Goal: Book appointment/travel/reservation

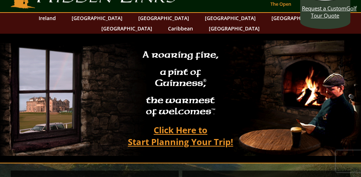
scroll to position [23, 0]
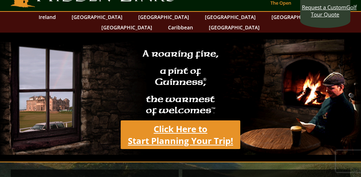
click at [170, 120] on link "Click Here to Start Planning Your Trip!" at bounding box center [181, 134] width 120 height 29
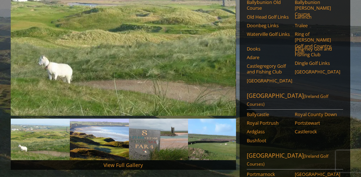
scroll to position [133, 0]
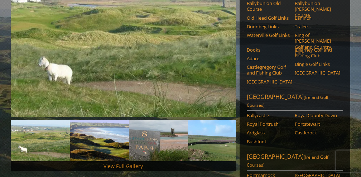
click at [121, 163] on link "View Full Gallery" at bounding box center [123, 166] width 39 height 7
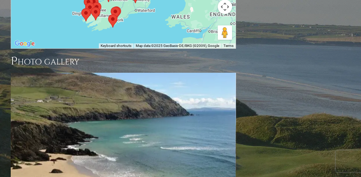
scroll to position [772, 0]
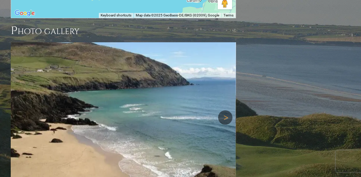
click at [225, 110] on link "Next" at bounding box center [225, 117] width 14 height 14
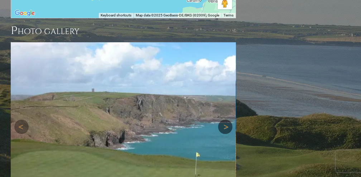
click at [225, 75] on img at bounding box center [123, 126] width 225 height 169
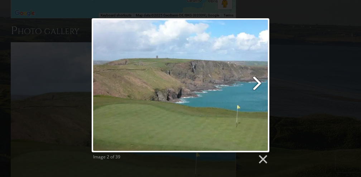
click at [257, 81] on link at bounding box center [213, 85] width 114 height 134
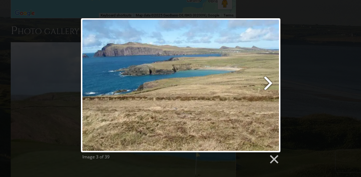
click at [269, 82] on link at bounding box center [217, 85] width 128 height 134
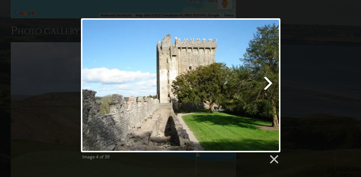
click at [269, 82] on link at bounding box center [217, 85] width 128 height 134
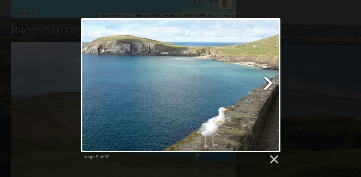
click at [269, 82] on link at bounding box center [217, 85] width 128 height 134
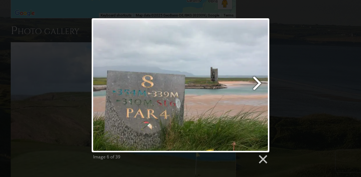
click at [259, 82] on link at bounding box center [213, 85] width 114 height 134
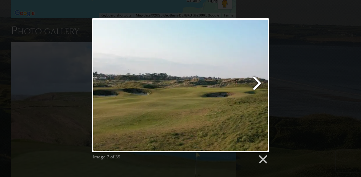
click at [259, 82] on link at bounding box center [213, 85] width 114 height 134
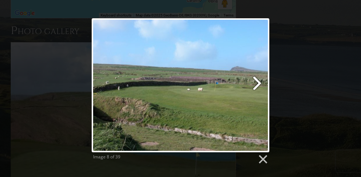
click at [259, 82] on link at bounding box center [213, 85] width 114 height 134
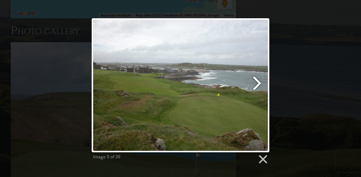
click at [259, 82] on link at bounding box center [213, 85] width 114 height 134
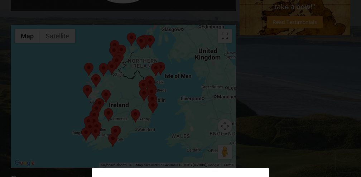
scroll to position [605, 0]
